Goal: Information Seeking & Learning: Learn about a topic

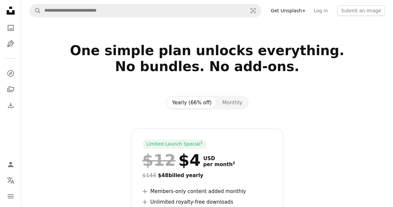
click at [9, 10] on icon "Unsplash logo Unsplash Home" at bounding box center [10, 10] width 13 height 13
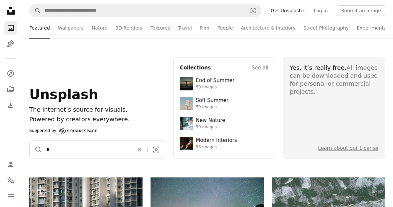
type input "*"
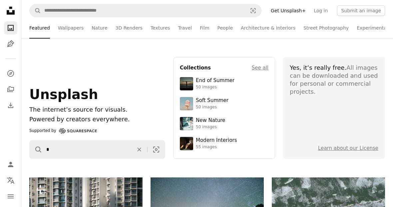
click at [141, 147] on icon "An X shape" at bounding box center [139, 149] width 16 height 7
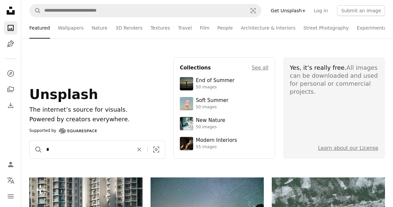
click at [71, 152] on input "*" at bounding box center [86, 150] width 89 height 18
type input "*"
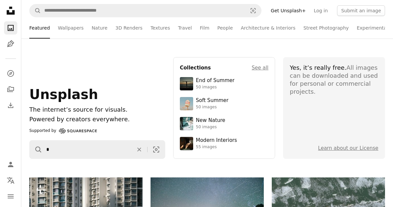
click at [136, 150] on icon "An X shape" at bounding box center [139, 149] width 16 height 7
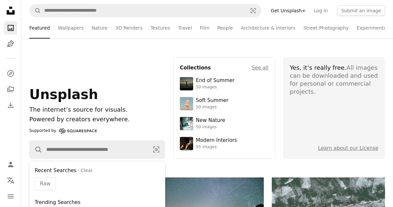
click at [45, 181] on span "Raw" at bounding box center [45, 184] width 11 height 8
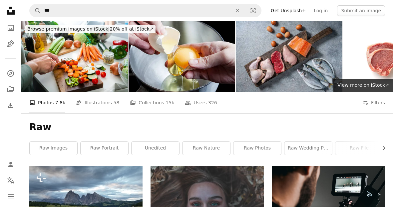
click at [300, 154] on link "raw wedding photos" at bounding box center [308, 148] width 48 height 13
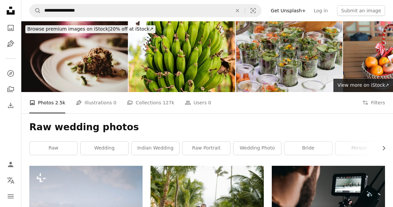
click at [120, 148] on link "wedding" at bounding box center [105, 148] width 48 height 13
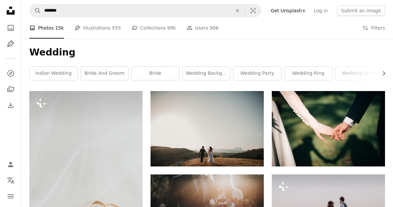
click at [51, 27] on li "A photo Photos 15k" at bounding box center [46, 27] width 35 height 21
click at [62, 48] on h1 "Wedding" at bounding box center [206, 53] width 355 height 12
click at [16, 10] on icon "Unsplash logo Unsplash Home" at bounding box center [10, 10] width 13 height 13
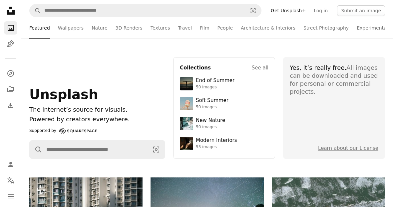
click at [59, 22] on link "Wallpapers" at bounding box center [71, 27] width 26 height 21
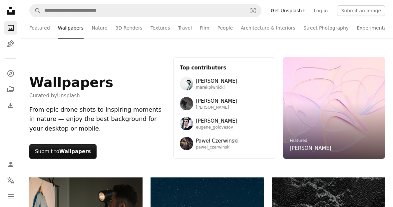
click at [123, 28] on link "3D Renders" at bounding box center [128, 27] width 27 height 21
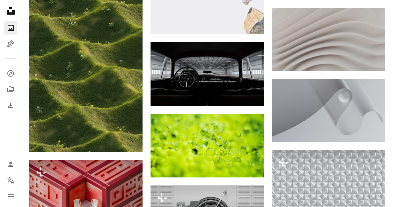
scroll to position [2349, 0]
